Goal: Information Seeking & Learning: Check status

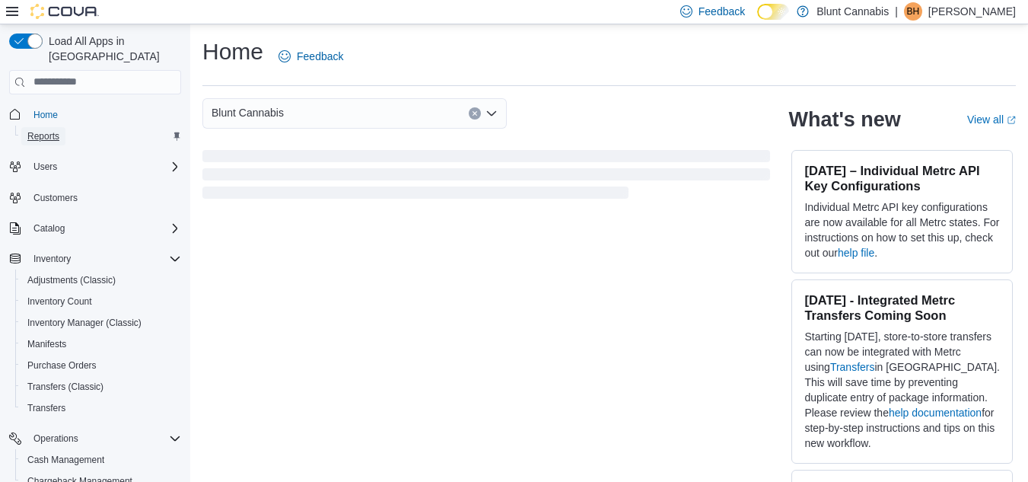
click at [56, 130] on span "Reports" at bounding box center [43, 136] width 32 height 12
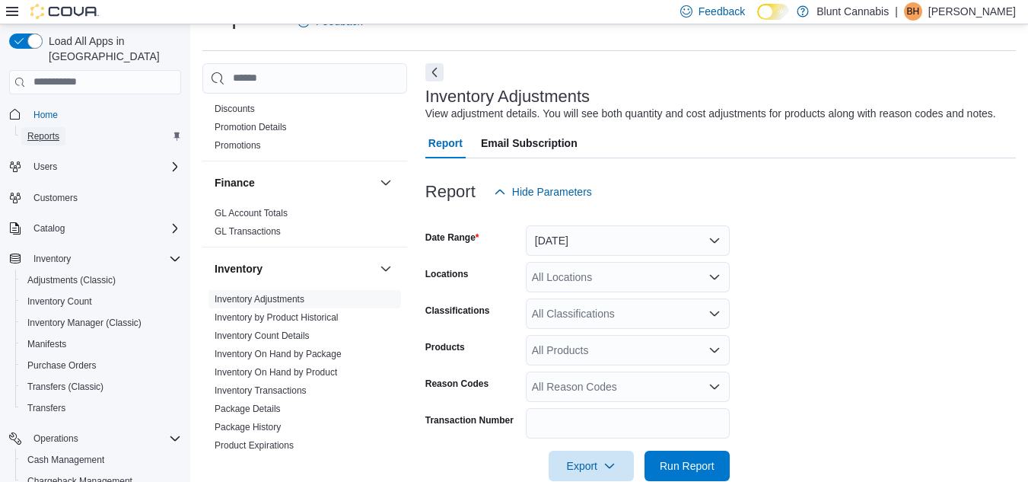
scroll to position [571, 0]
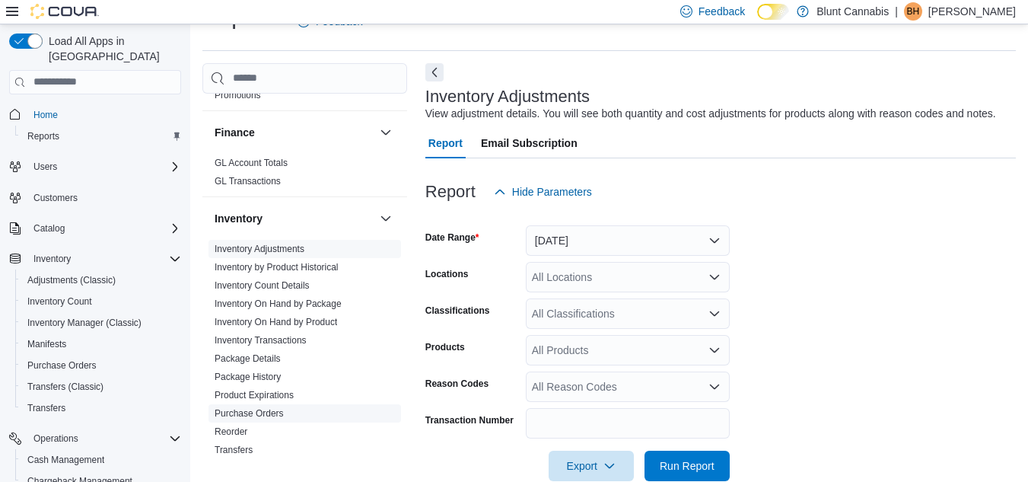
click at [264, 404] on span "Purchase Orders" at bounding box center [304, 413] width 192 height 18
click at [266, 408] on link "Purchase Orders" at bounding box center [249, 413] width 69 height 11
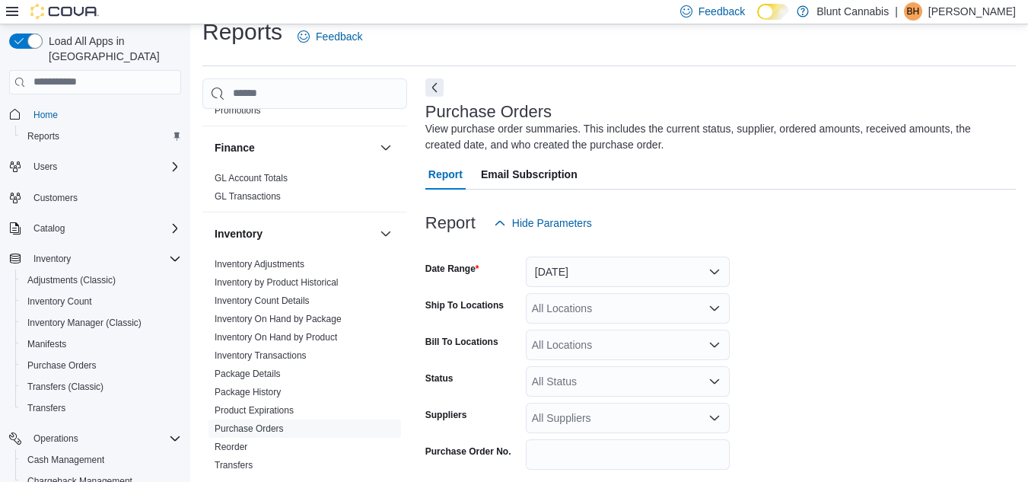
scroll to position [51, 0]
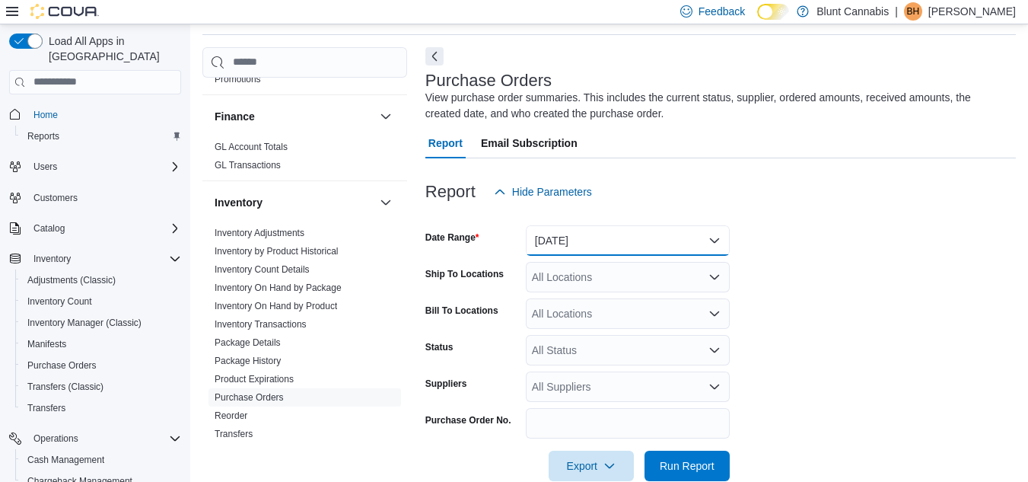
click at [586, 238] on button "[DATE]" at bounding box center [628, 240] width 204 height 30
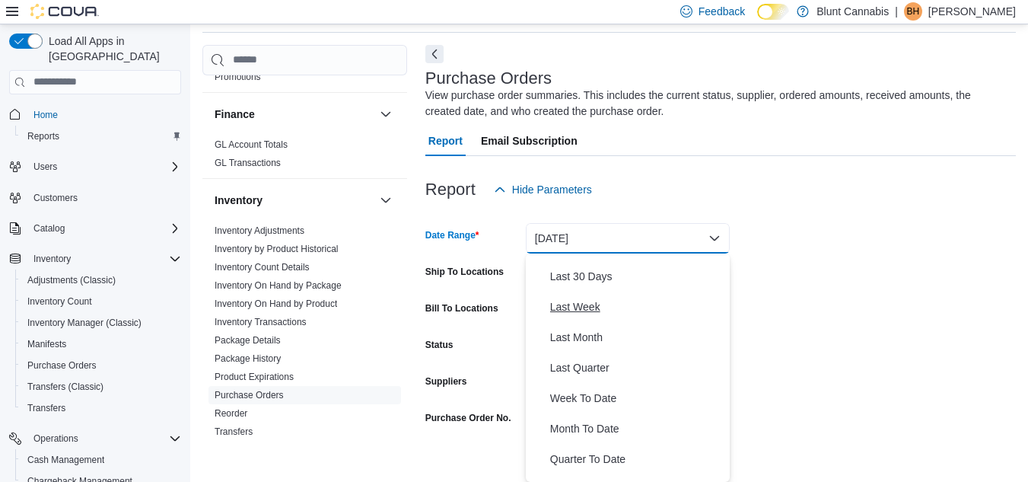
scroll to position [228, 0]
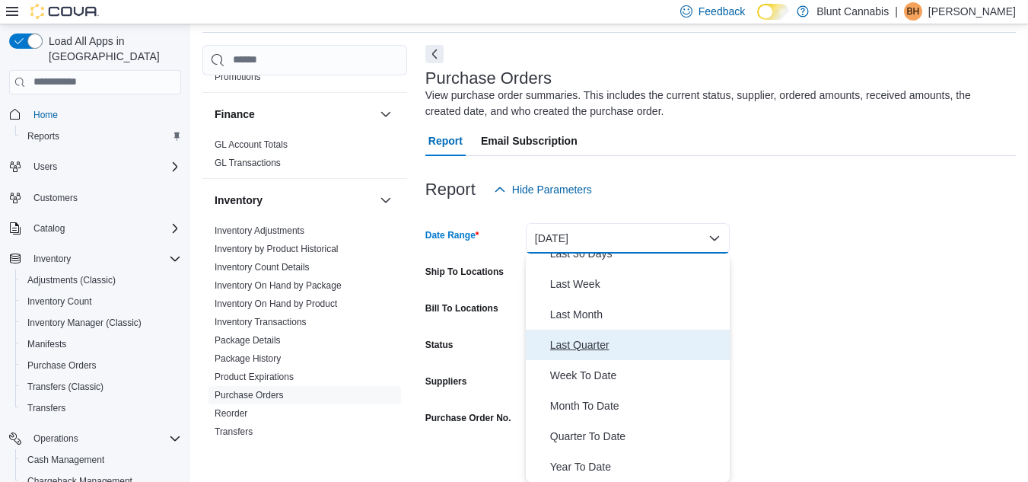
click at [590, 346] on span "Last Quarter" at bounding box center [636, 344] width 173 height 18
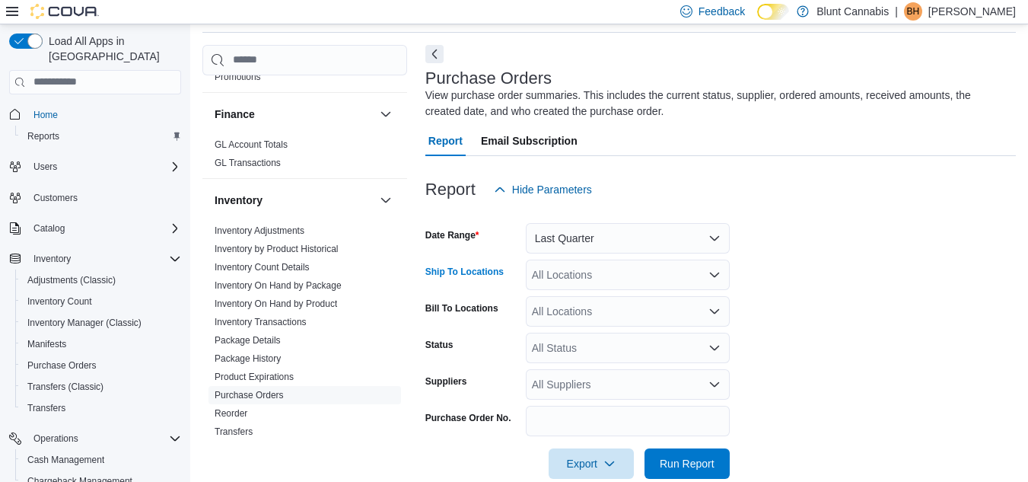
click at [550, 286] on div "All Locations" at bounding box center [628, 274] width 204 height 30
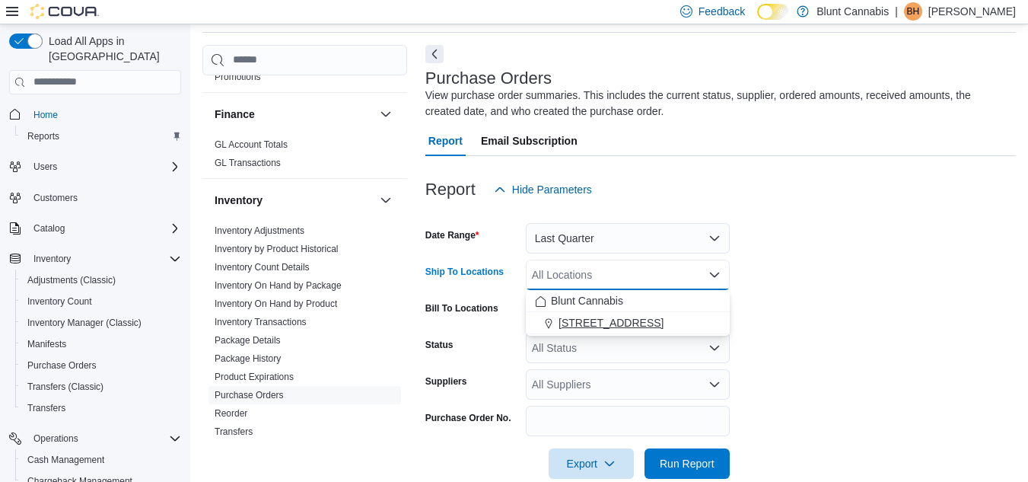
click at [609, 315] on span "[STREET_ADDRESS]" at bounding box center [610, 322] width 105 height 15
click at [612, 294] on span "Blunt Cannabis" at bounding box center [587, 300] width 72 height 15
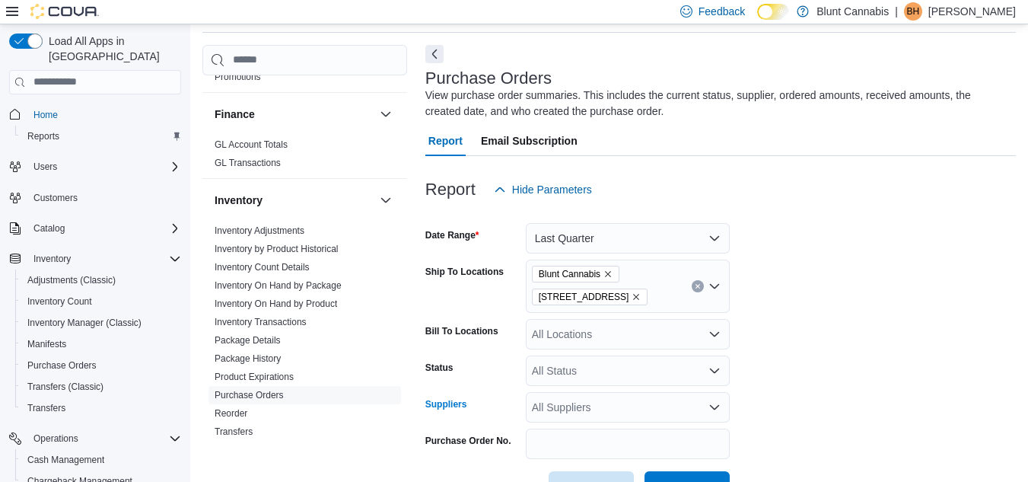
click at [583, 413] on div "All Suppliers" at bounding box center [628, 407] width 204 height 30
click at [583, 448] on span "BCLDB" at bounding box center [628, 454] width 186 height 15
click at [806, 366] on form "Date Range Last Quarter Ship To Locations Blunt Cannabis [STREET_ADDRESS] Bill …" at bounding box center [720, 353] width 590 height 297
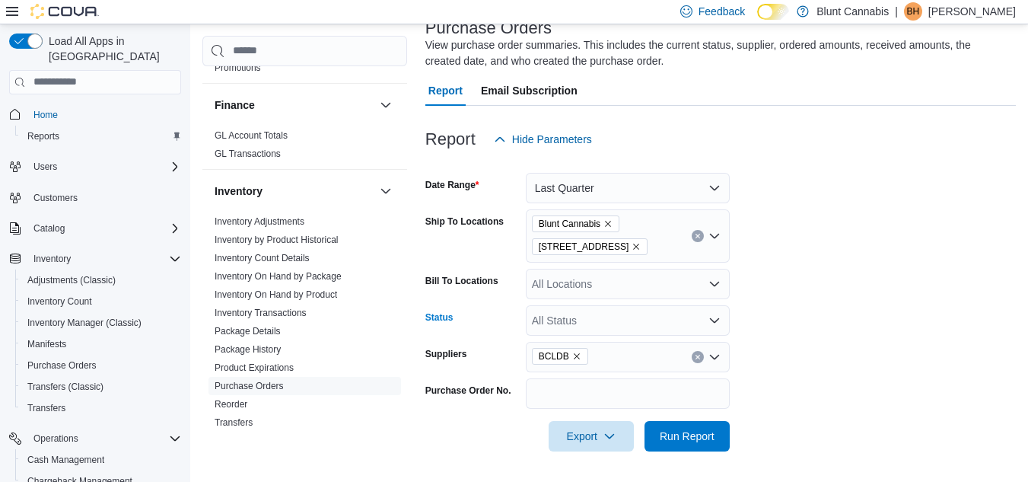
click at [577, 320] on div "All Status" at bounding box center [628, 320] width 204 height 30
drag, startPoint x: 818, startPoint y: 267, endPoint x: 600, endPoint y: 289, distance: 218.7
click at [600, 289] on form "Date Range Last Quarter Ship To Locations Blunt Cannabis [STREET_ADDRESS] Bill …" at bounding box center [720, 302] width 590 height 297
